Goal: Navigation & Orientation: Find specific page/section

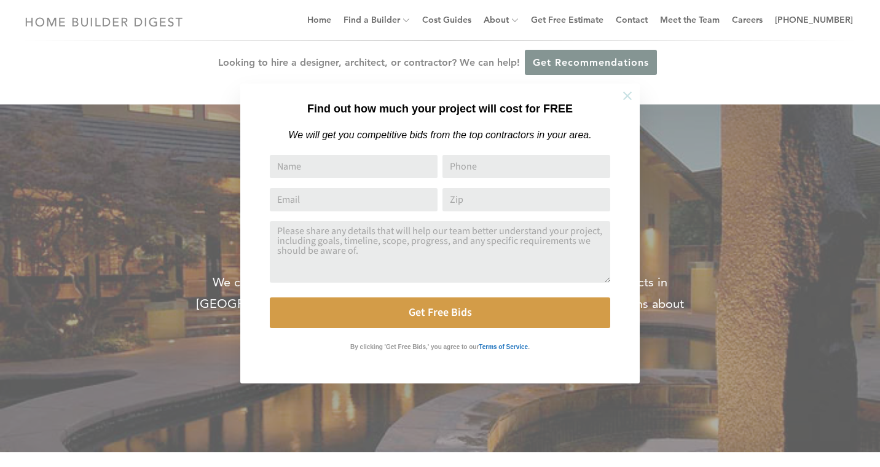
click at [630, 97] on icon at bounding box center [628, 96] width 14 height 14
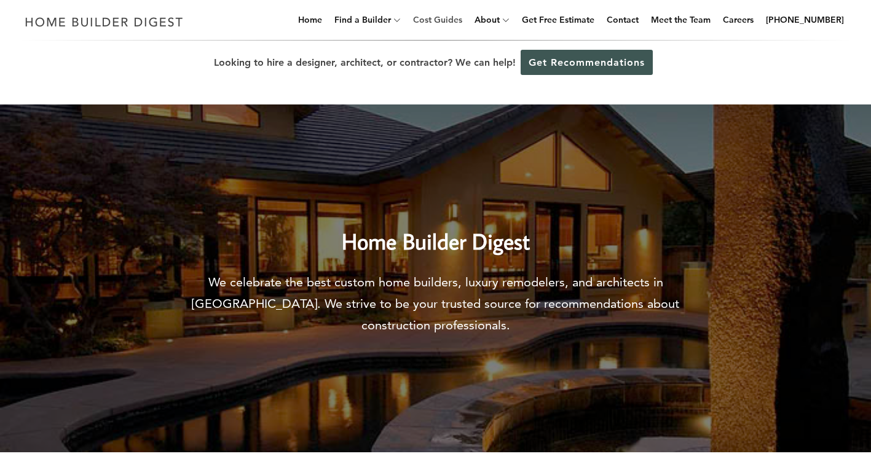
click at [465, 21] on link "Cost Guides" at bounding box center [437, 19] width 59 height 39
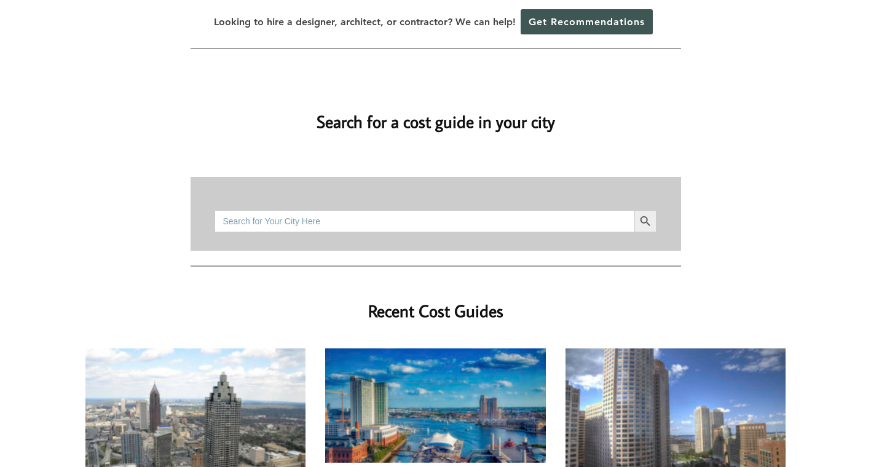
click at [454, 232] on input "Search for:" at bounding box center [423, 221] width 419 height 22
